Goal: Task Accomplishment & Management: Manage account settings

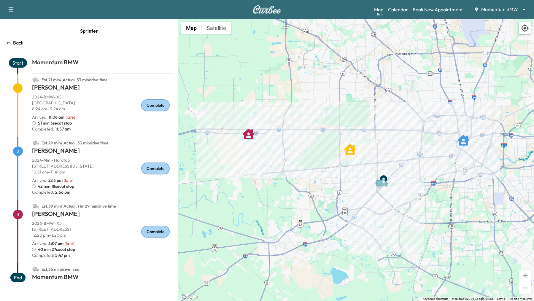
click at [518, 11] on body "Support Log Out Map Beta Calendar Book New Appointment Momentum BMW ******** ​ …" at bounding box center [267, 150] width 534 height 301
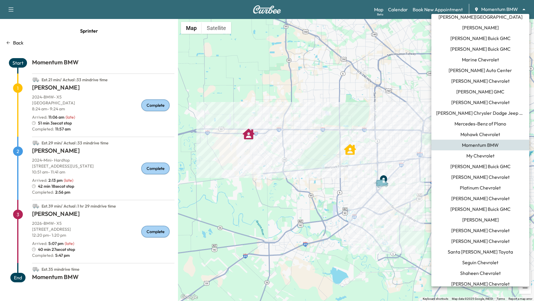
scroll to position [324, 0]
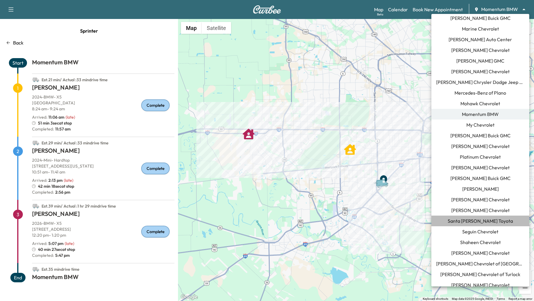
click at [492, 223] on span "Santa [PERSON_NAME] Toyota" at bounding box center [480, 220] width 65 height 7
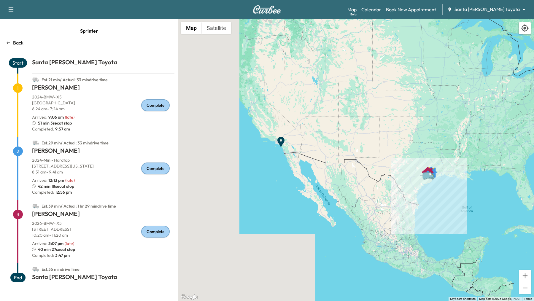
click at [384, 13] on div "Map Beta Calendar Book New Appointment Santa [PERSON_NAME] Toyota ******** ​" at bounding box center [438, 9] width 182 height 11
click at [381, 9] on link "Calendar" at bounding box center [371, 9] width 20 height 7
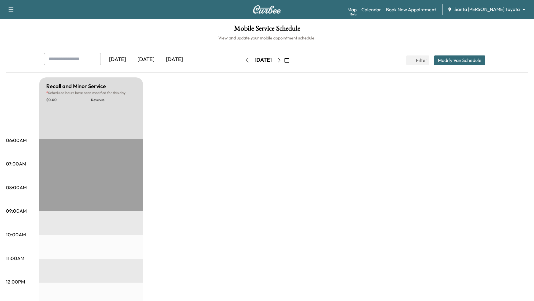
click at [292, 60] on button "button" at bounding box center [287, 59] width 10 height 9
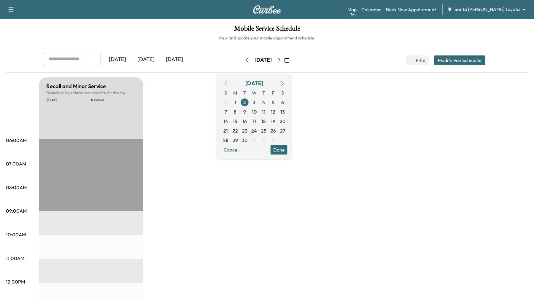
click at [228, 81] on icon "button" at bounding box center [226, 83] width 5 height 5
click at [266, 139] on span "28" at bounding box center [263, 140] width 5 height 7
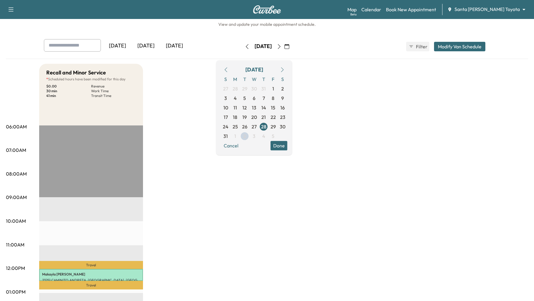
scroll to position [17, 0]
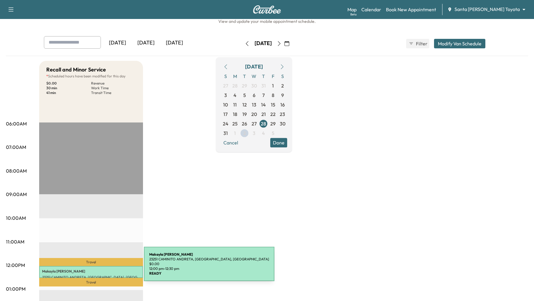
click at [98, 269] on p "[PERSON_NAME]" at bounding box center [91, 271] width 98 height 5
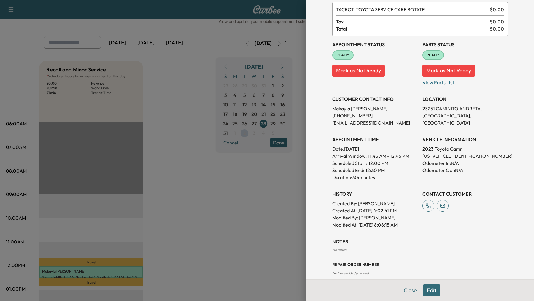
scroll to position [69, 0]
